Goal: Navigation & Orientation: Find specific page/section

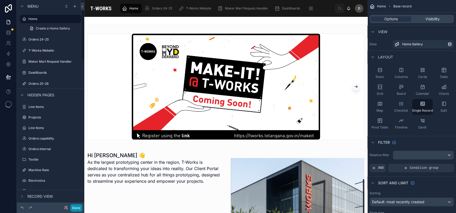
click at [72, 211] on button "Done" at bounding box center [76, 208] width 12 height 8
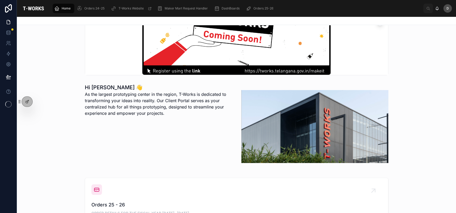
scroll to position [70, 0]
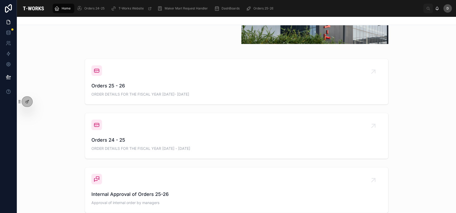
scroll to position [185, 0]
